Goal: Complete application form

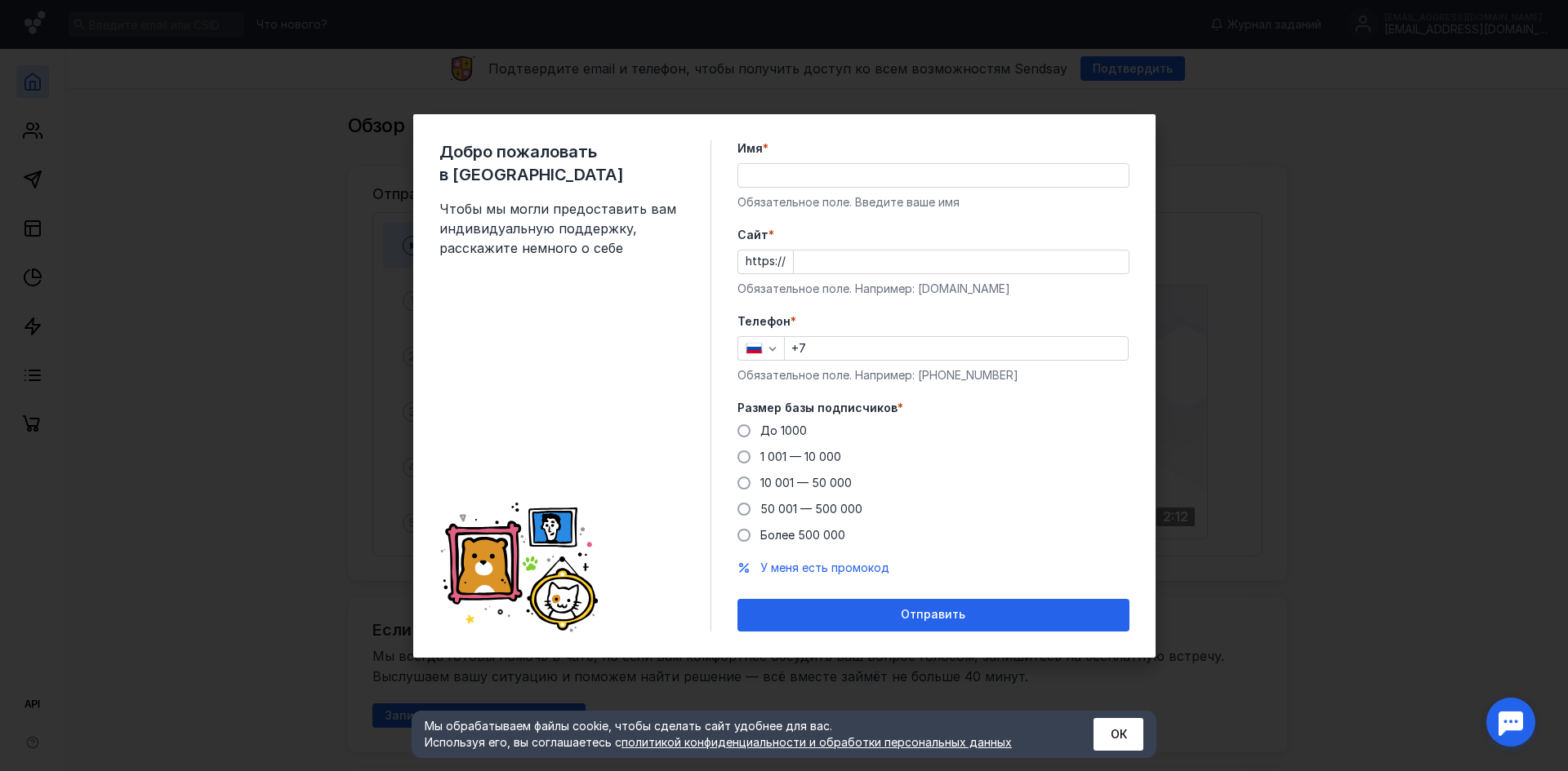
click at [740, 158] on div "Имя * Обязательное поле. Введите ваше имя" at bounding box center [933, 175] width 392 height 70
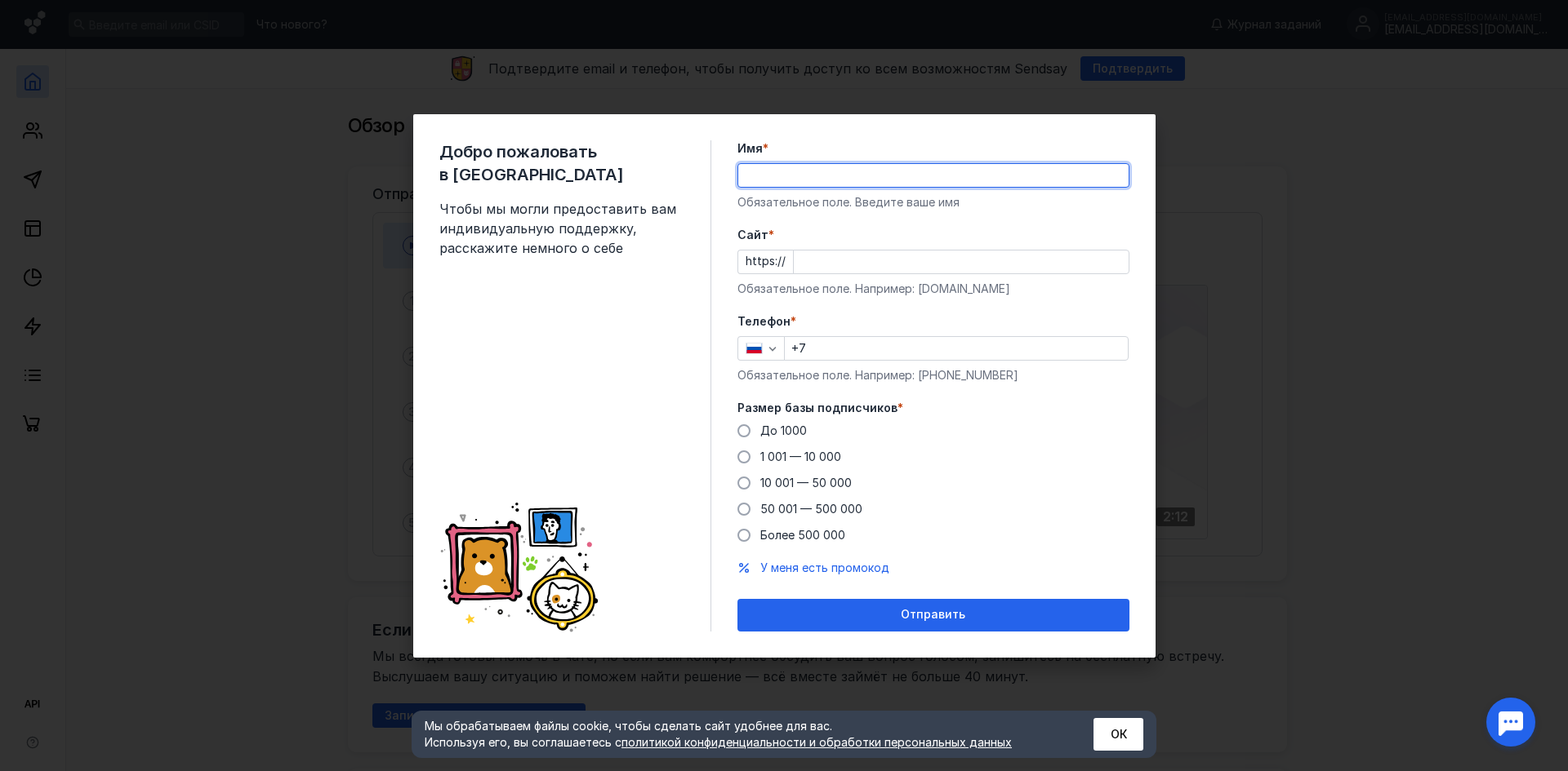
click at [777, 170] on input "Имя *" at bounding box center [933, 175] width 390 height 23
type input "kseniagolets"
click at [829, 258] on input "Cайт *" at bounding box center [960, 261] width 335 height 23
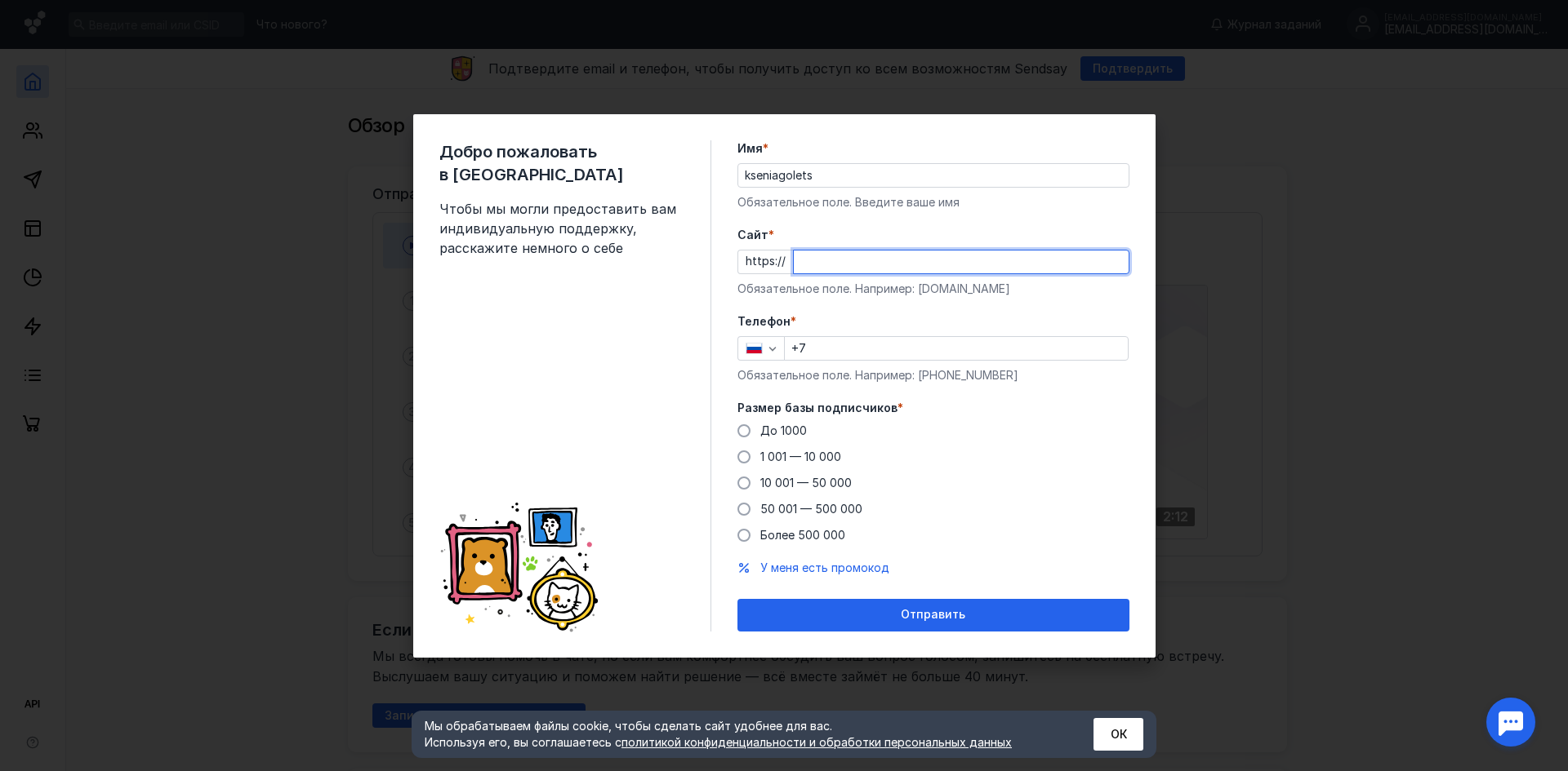
click at [854, 260] on input "Cайт *" at bounding box center [960, 261] width 335 height 23
click at [841, 350] on input "+7" at bounding box center [956, 348] width 343 height 23
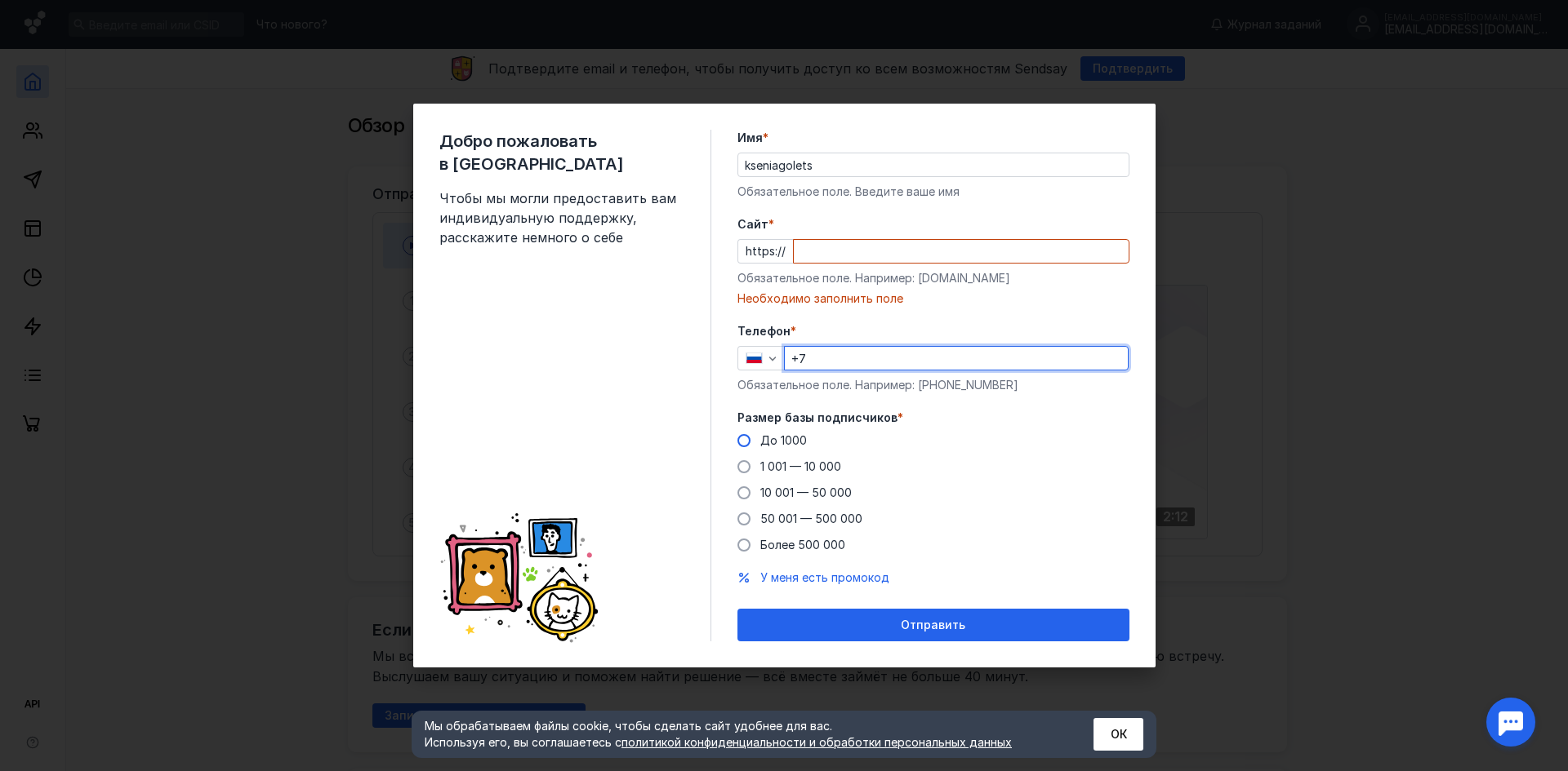
click at [774, 444] on span "До 1000" at bounding box center [783, 440] width 46 height 13
click at [0, 0] on input "До 1000" at bounding box center [0, 0] width 0 height 0
click at [834, 361] on input "+7" at bounding box center [956, 358] width 343 height 23
type input "[PHONE_NUMBER]"
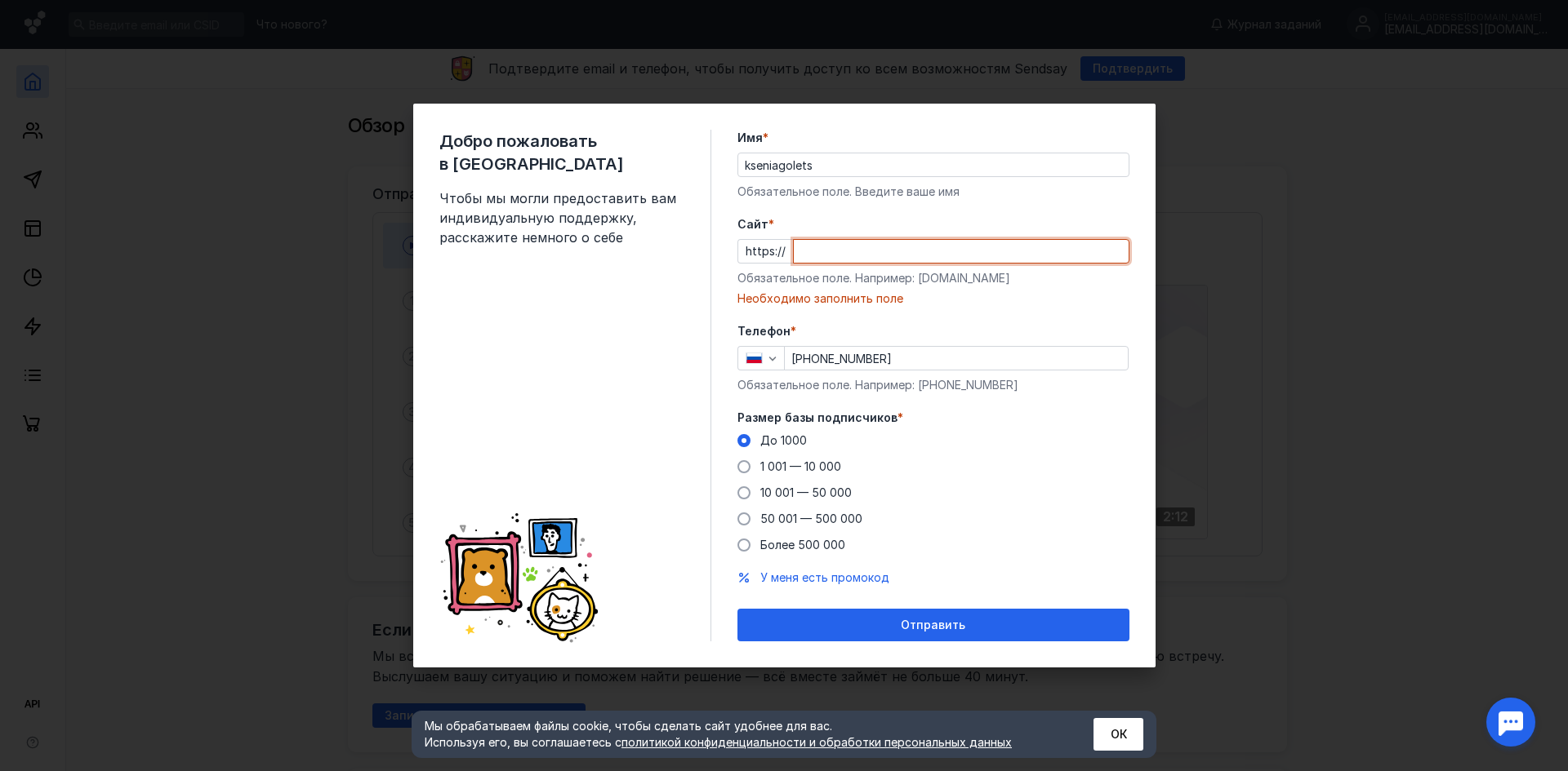
click at [879, 247] on input "Cайт *" at bounding box center [960, 251] width 335 height 23
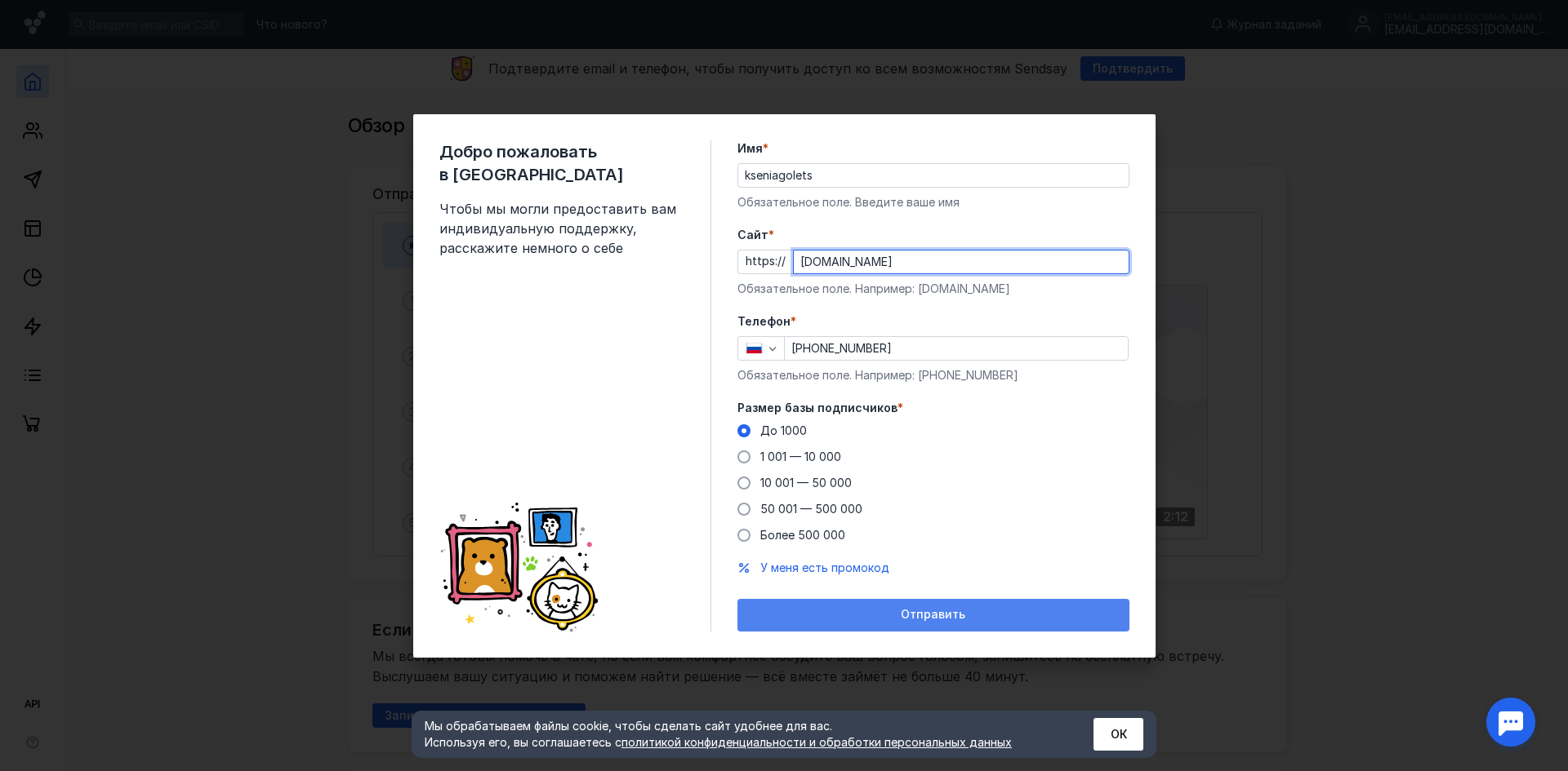
type input "[DOMAIN_NAME]"
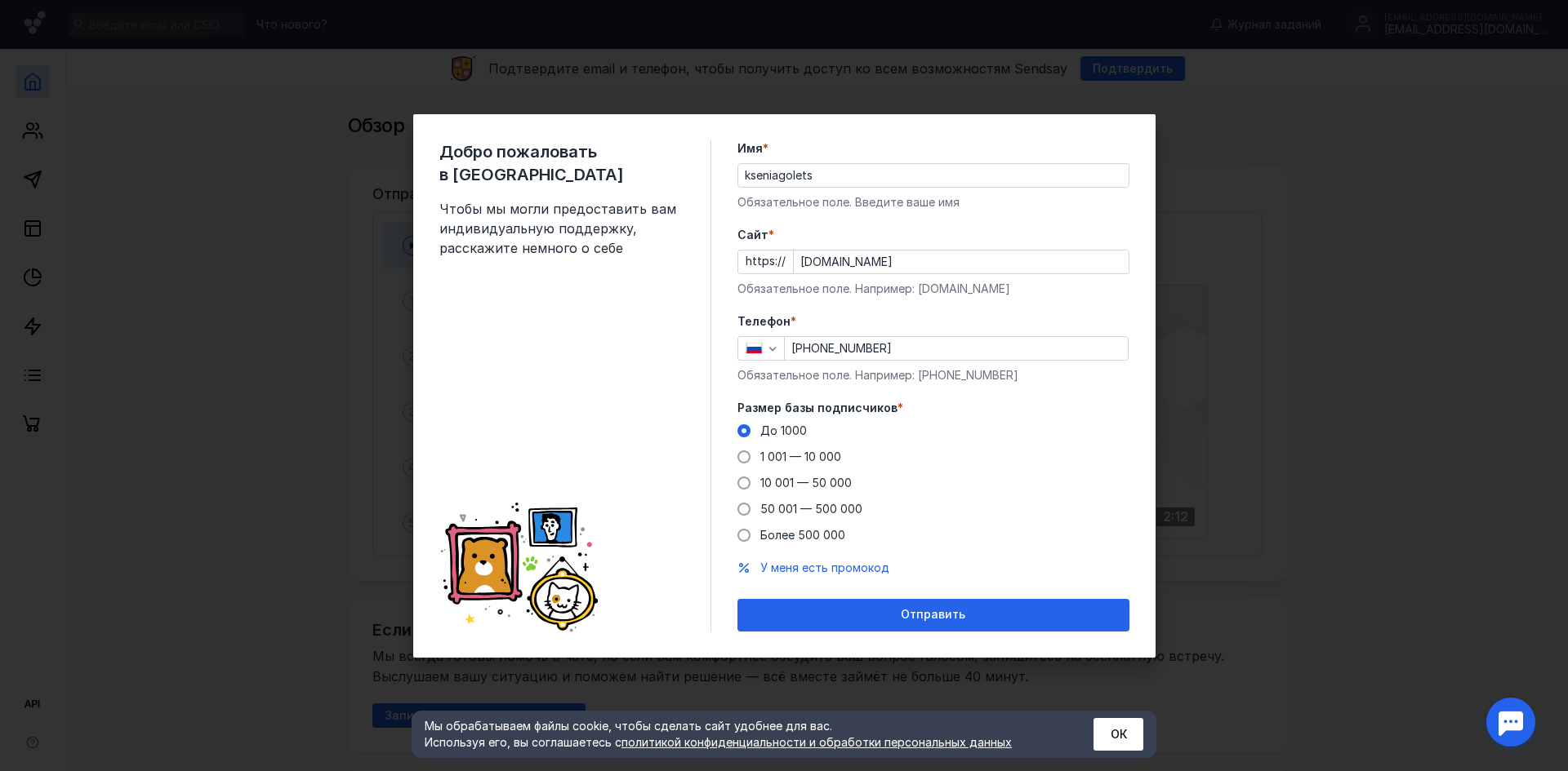
drag, startPoint x: 861, startPoint y: 616, endPoint x: 859, endPoint y: 597, distance: 19.1
click at [863, 613] on div "Отправить" at bounding box center [933, 615] width 376 height 13
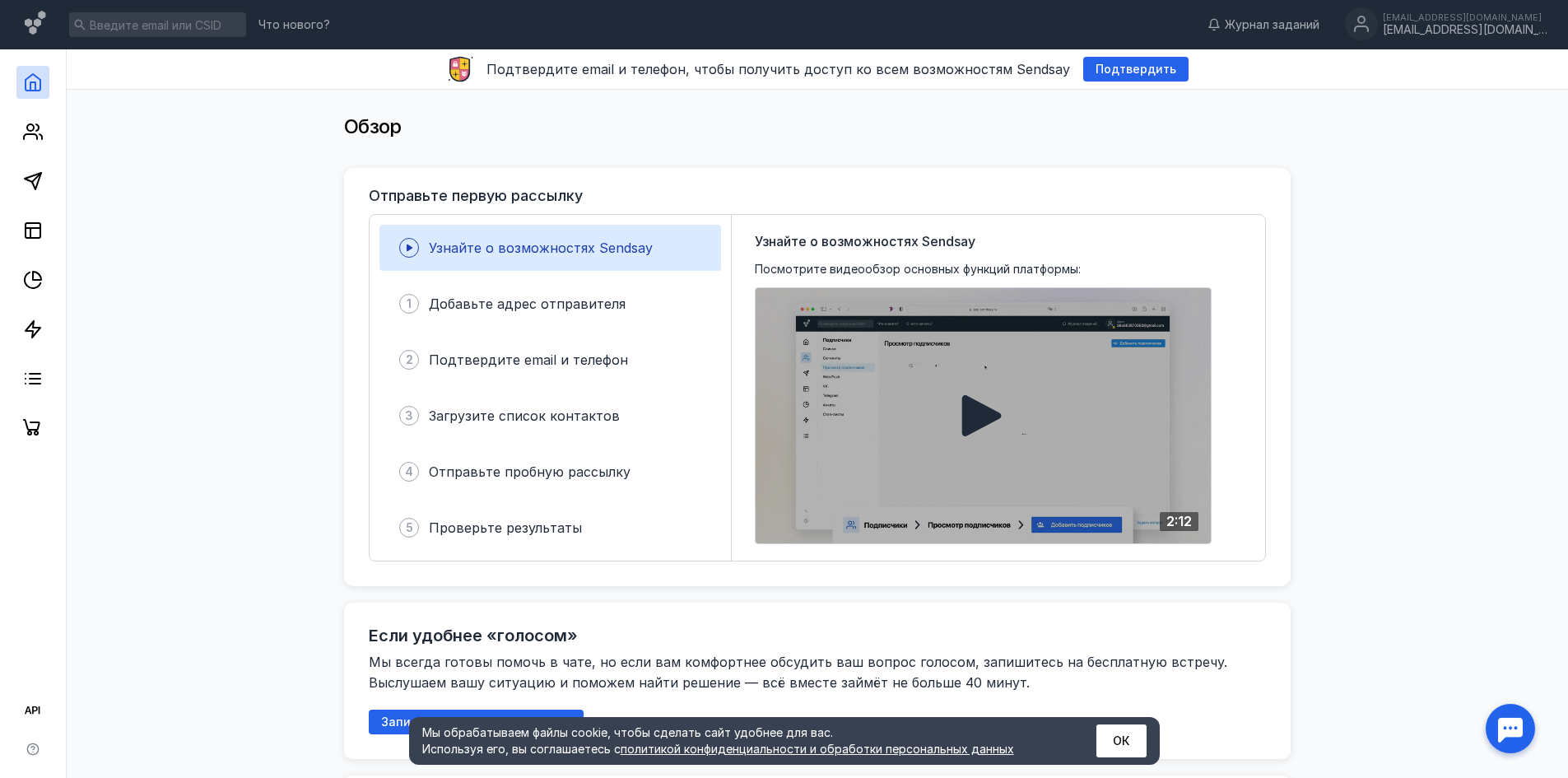
click at [982, 395] on icon at bounding box center [982, 416] width 42 height 43
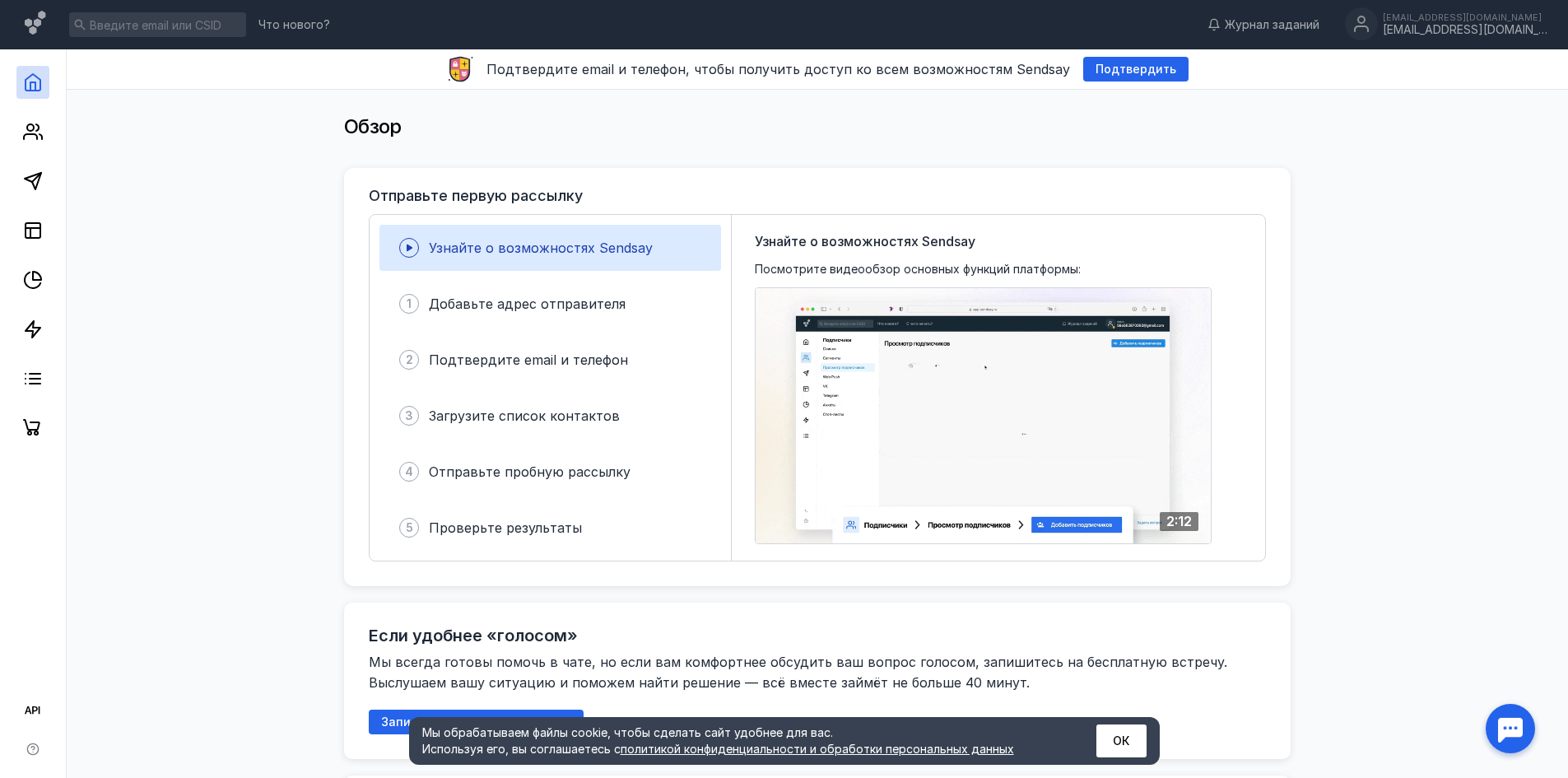
click at [1427, 118] on div "Обзор" at bounding box center [818, 129] width 1469 height 78
